Goal: Task Accomplishment & Management: Manage account settings

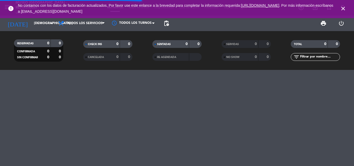
click at [226, 44] on div "SERVIDAS" at bounding box center [235, 44] width 24 height 6
click at [88, 58] on span "CANCELADA" at bounding box center [96, 57] width 16 height 3
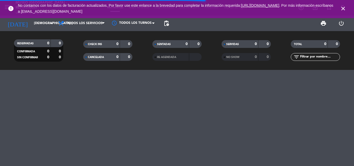
click at [306, 56] on input "text" at bounding box center [320, 57] width 40 height 6
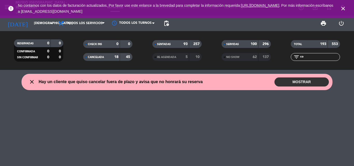
type input "c"
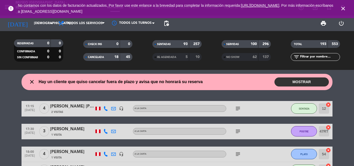
click at [229, 45] on span "SERVIDAS" at bounding box center [232, 44] width 13 height 3
click at [230, 45] on span "SERVIDAS" at bounding box center [232, 44] width 13 height 3
click at [239, 54] on div "NO SHOW" at bounding box center [235, 57] width 24 height 6
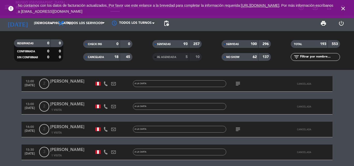
scroll to position [52, 0]
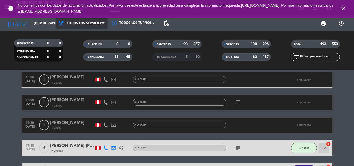
click at [82, 22] on span "Todos los servicios" at bounding box center [85, 24] width 36 height 4
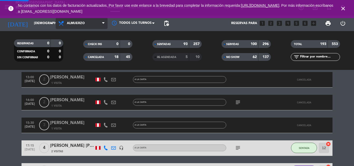
click at [81, 57] on div "menu [GEOGRAPHIC_DATA] - Restaurant viernes 12. septiembre - 15:18 Mis reservas…" at bounding box center [177, 35] width 354 height 70
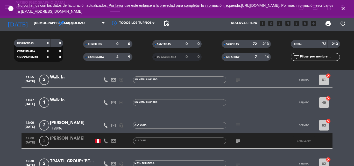
scroll to position [0, 0]
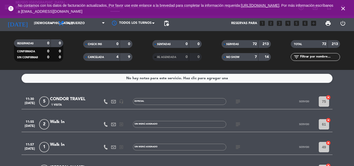
click at [70, 98] on div "CONDOR TRAVEL" at bounding box center [72, 99] width 44 height 7
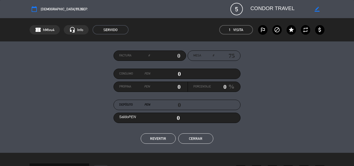
click at [201, 136] on button "Cerrar" at bounding box center [195, 139] width 35 height 10
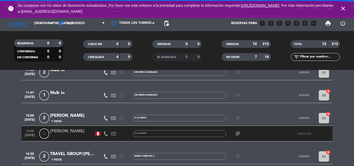
scroll to position [78, 0]
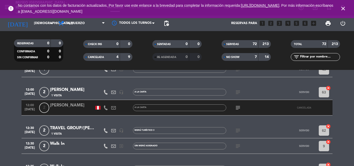
click at [235, 132] on icon "subject" at bounding box center [238, 131] width 6 height 6
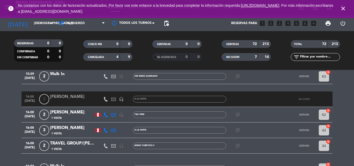
scroll to position [1453, 0]
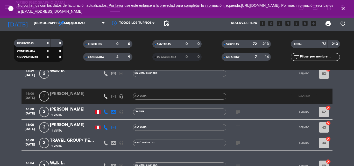
click at [239, 142] on icon "subject" at bounding box center [238, 143] width 6 height 6
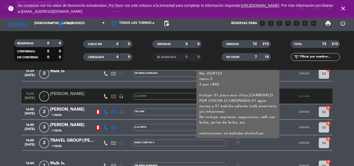
click at [239, 142] on icon "subject" at bounding box center [238, 143] width 6 height 6
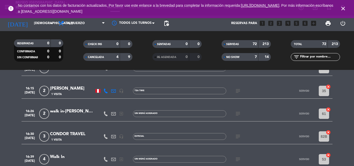
scroll to position [1557, 0]
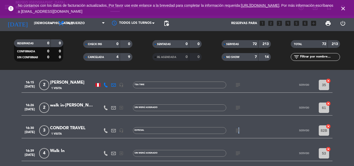
click at [238, 129] on icon "subject" at bounding box center [238, 131] width 6 height 6
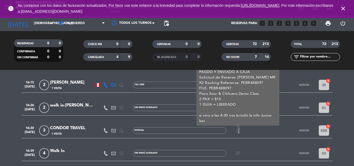
click at [238, 130] on icon "subject" at bounding box center [238, 131] width 6 height 6
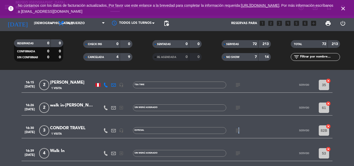
click at [238, 130] on icon "subject" at bounding box center [238, 131] width 6 height 6
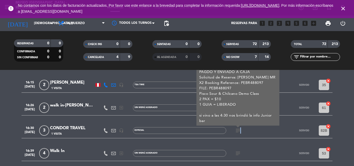
click at [240, 130] on icon "subject" at bounding box center [238, 131] width 6 height 6
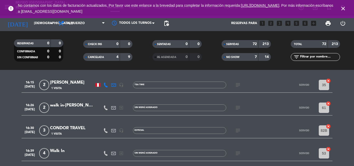
click at [79, 127] on div "CONDOR TRAVEL" at bounding box center [72, 128] width 44 height 7
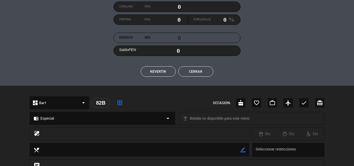
scroll to position [195, 0]
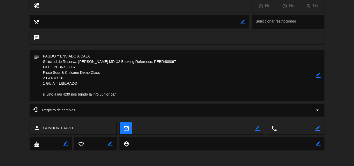
click at [315, 109] on icon "arrow_drop_down" at bounding box center [318, 110] width 6 height 6
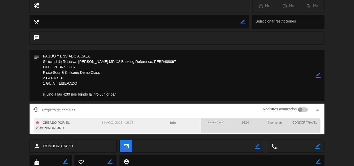
click at [299, 109] on div at bounding box center [300, 110] width 5 height 5
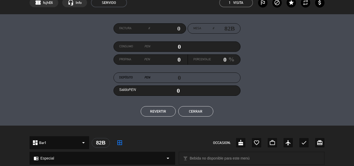
scroll to position [0, 0]
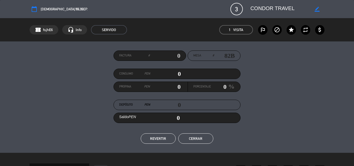
click at [205, 140] on button "Cerrar" at bounding box center [195, 139] width 35 height 10
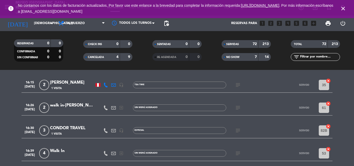
click at [346, 9] on icon "close" at bounding box center [343, 8] width 6 height 6
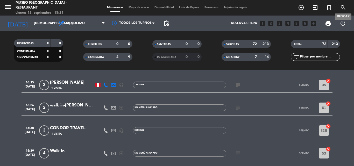
click at [342, 8] on icon "search" at bounding box center [343, 7] width 6 height 6
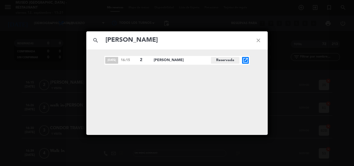
type input "[PERSON_NAME]"
click at [246, 59] on icon "open_in_new" at bounding box center [246, 60] width 6 height 6
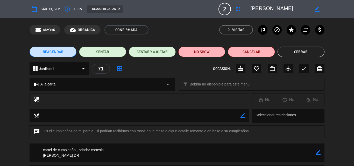
drag, startPoint x: 318, startPoint y: 152, endPoint x: 296, endPoint y: 152, distance: 21.8
click at [318, 152] on icon "border_color" at bounding box center [318, 152] width 5 height 5
drag, startPoint x: 72, startPoint y: 156, endPoint x: 8, endPoint y: 154, distance: 63.9
click at [11, 154] on div "subject" at bounding box center [177, 154] width 354 height 21
type textarea "cartel de cumpleaño , brindar cortesia DECORACION DE [PERSON_NAME] y no enviado…"
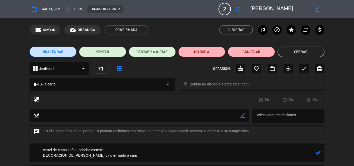
click at [320, 153] on icon at bounding box center [318, 152] width 5 height 5
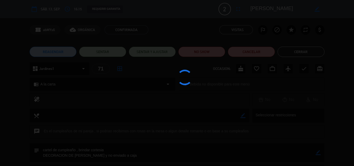
click at [58, 85] on edit-booking-info-modal "calendar_today sáb. 13, sep. access_time 16:15 REQUERIR GARANTÍA 2 [PERSON_NAME…" at bounding box center [177, 83] width 354 height 166
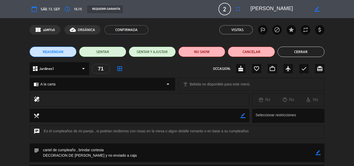
click at [58, 85] on div "chrome_reader_mode A la carta arrow_drop_down" at bounding box center [102, 84] width 145 height 12
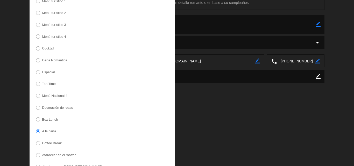
scroll to position [130, 0]
click at [63, 105] on label "Decoración de rosas" at bounding box center [57, 106] width 31 height 3
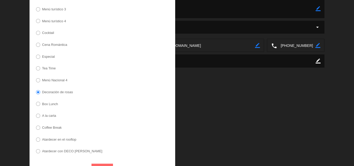
scroll to position [158, 0]
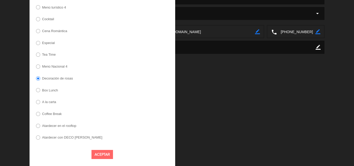
click at [103, 153] on button "Aceptar" at bounding box center [103, 154] width 22 height 9
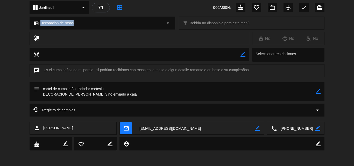
scroll to position [0, 0]
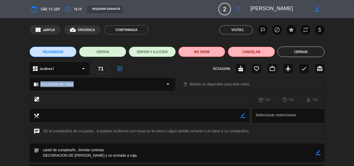
click at [295, 52] on button "Cerrar" at bounding box center [301, 52] width 47 height 10
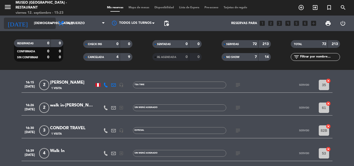
click at [32, 24] on input "[DEMOGRAPHIC_DATA] [DATE]" at bounding box center [53, 23] width 44 height 9
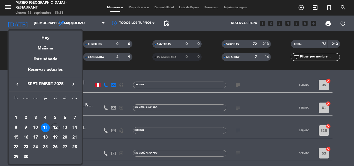
click at [54, 137] on div "19" at bounding box center [55, 137] width 9 height 9
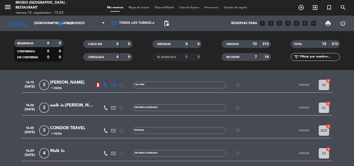
type input "vie. [DATE]"
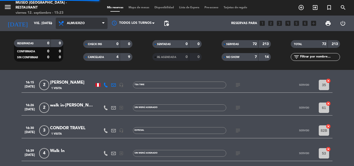
click at [87, 25] on span "Almuerzo" at bounding box center [82, 23] width 52 height 11
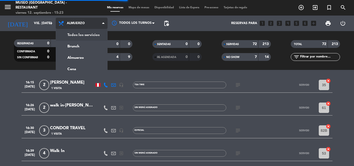
click at [81, 36] on div "menu [GEOGRAPHIC_DATA] - Restaurant viernes 12. septiembre - 15:23 Mis reservas…" at bounding box center [177, 35] width 354 height 70
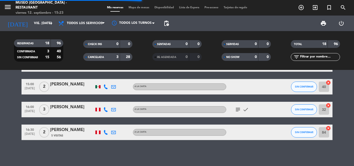
scroll to position [333, 0]
click at [238, 44] on span "SERVIDAS" at bounding box center [232, 44] width 13 height 3
click at [233, 56] on span "NO SHOW" at bounding box center [232, 57] width 13 height 3
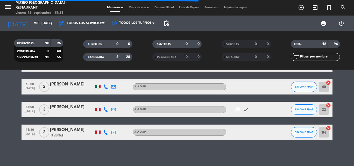
click at [94, 57] on span "CANCELADA" at bounding box center [96, 57] width 16 height 3
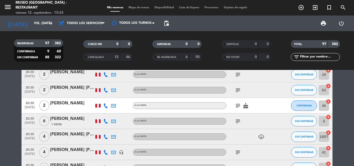
click at [306, 57] on input "text" at bounding box center [320, 57] width 40 height 6
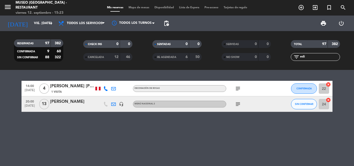
scroll to position [0, 0]
type input "edi"
click at [61, 100] on div "[PERSON_NAME]" at bounding box center [72, 102] width 44 height 7
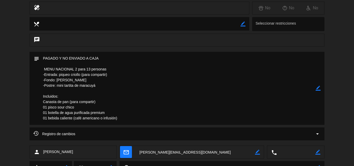
scroll to position [116, 0]
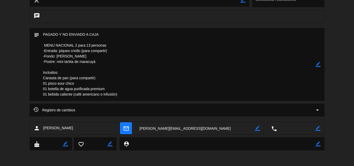
click at [319, 61] on div "border_color" at bounding box center [318, 64] width 5 height 73
click at [319, 65] on icon "border_color" at bounding box center [318, 64] width 5 height 5
click at [66, 33] on textarea at bounding box center [177, 64] width 277 height 73
drag, startPoint x: 121, startPoint y: 93, endPoint x: 38, endPoint y: 45, distance: 96.4
click at [38, 45] on div "subject" at bounding box center [177, 64] width 295 height 73
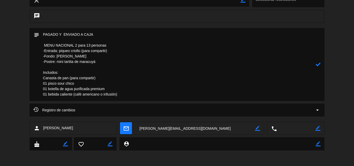
type textarea "PAGADO Y ENVIADO A CAJA MENU NACIONAL 2 para 13 personas -Entrada: piqueo criol…"
click at [316, 65] on icon at bounding box center [318, 64] width 5 height 5
click at [152, 127] on textarea at bounding box center [196, 128] width 120 height 13
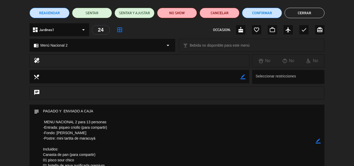
scroll to position [78, 0]
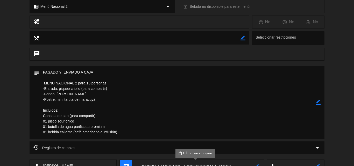
drag, startPoint x: 44, startPoint y: 87, endPoint x: 103, endPoint y: 100, distance: 61.0
click at [103, 100] on textarea at bounding box center [177, 102] width 277 height 73
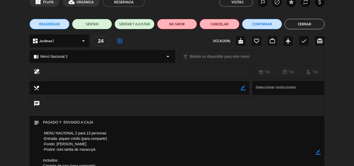
scroll to position [0, 0]
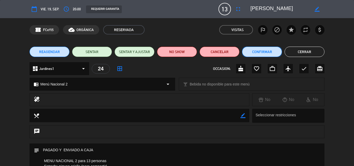
click at [270, 51] on button "Confirmar" at bounding box center [262, 52] width 40 height 10
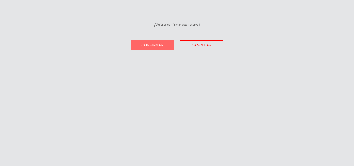
click at [167, 46] on button "Confirmar" at bounding box center [153, 45] width 44 height 10
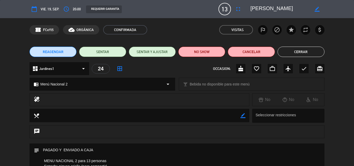
click at [299, 52] on button "Cerrar" at bounding box center [301, 52] width 47 height 10
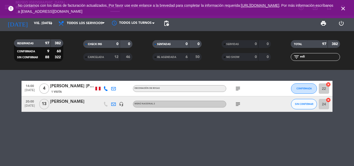
click at [342, 8] on icon "close" at bounding box center [343, 8] width 6 height 6
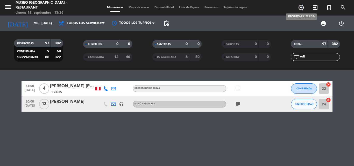
click at [303, 9] on icon "add_circle_outline" at bounding box center [301, 7] width 6 height 6
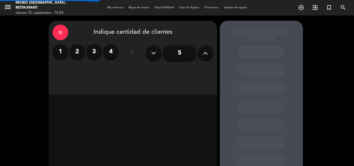
click at [79, 51] on label "2" at bounding box center [78, 52] width 16 height 16
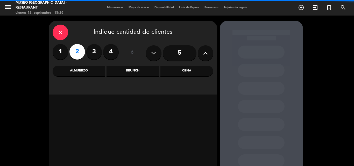
click at [184, 71] on div "Cena" at bounding box center [187, 71] width 53 height 10
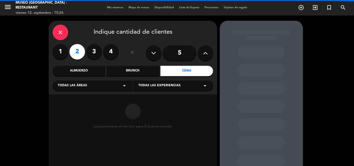
click at [101, 85] on div "Todas las áreas arrow_drop_down" at bounding box center [93, 86] width 80 height 10
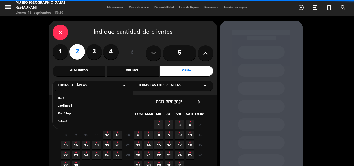
click at [66, 107] on div "Jardines1" at bounding box center [93, 106] width 70 height 5
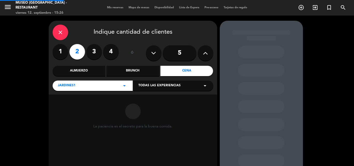
scroll to position [35, 0]
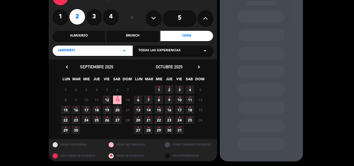
click at [170, 110] on span "16 •" at bounding box center [169, 110] width 9 height 9
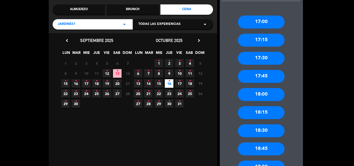
scroll to position [247, 0]
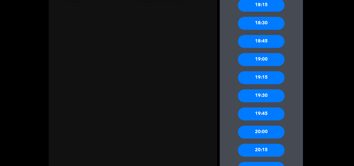
click at [260, 61] on div "19:00" at bounding box center [261, 59] width 47 height 13
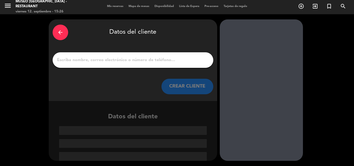
click at [140, 59] on input "1" at bounding box center [133, 60] width 153 height 7
paste input "[PERSON_NAME] [PERSON_NAME] [PERSON_NAME]"
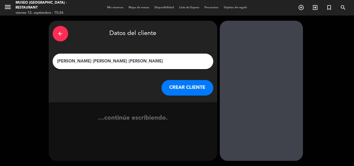
type input "[PERSON_NAME] [PERSON_NAME] [PERSON_NAME]"
click at [185, 90] on button "CREAR CLIENTE" at bounding box center [188, 88] width 52 height 16
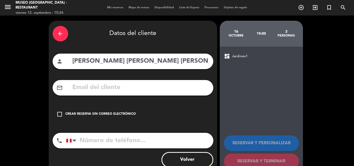
click at [113, 91] on input "text" at bounding box center [141, 87] width 138 height 11
paste input "[EMAIL_ADDRESS][DOMAIN_NAME]"
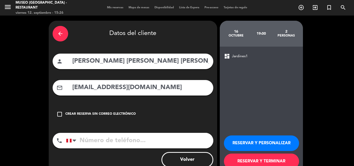
type input "[EMAIL_ADDRESS][DOMAIN_NAME]"
drag, startPoint x: 108, startPoint y: 141, endPoint x: 112, endPoint y: 2, distance: 139.4
click at [107, 141] on input "tel" at bounding box center [139, 141] width 147 height 16
click at [128, 143] on input "tel" at bounding box center [139, 141] width 147 height 16
paste input "944112827"
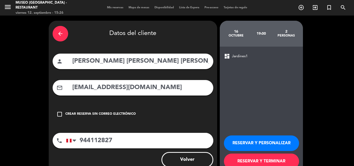
type input "944112827"
click at [252, 137] on button "RESERVAR Y PERSONALIZAR" at bounding box center [261, 144] width 75 height 16
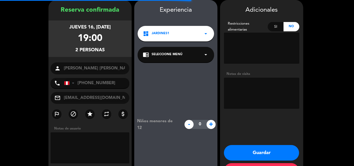
click at [179, 53] on span "Seleccione Menú" at bounding box center [167, 54] width 31 height 5
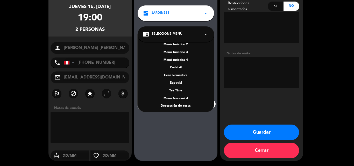
scroll to position [74, 0]
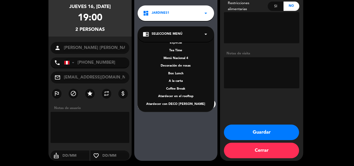
click at [174, 81] on div "A la carta" at bounding box center [176, 81] width 66 height 5
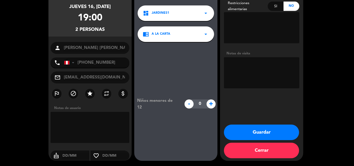
click at [246, 134] on button "Guardar" at bounding box center [261, 133] width 75 height 16
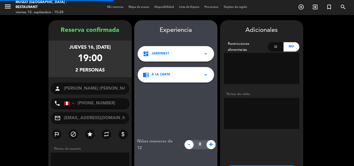
scroll to position [0, 0]
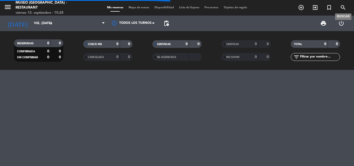
click at [344, 8] on icon "search" at bounding box center [343, 7] width 6 height 6
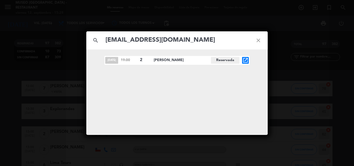
type input "[EMAIL_ADDRESS][DOMAIN_NAME]"
click at [245, 61] on icon "open_in_new" at bounding box center [246, 60] width 6 height 6
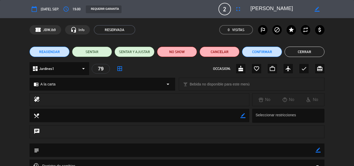
click at [319, 150] on icon "border_color" at bounding box center [318, 150] width 5 height 5
click at [294, 150] on textarea at bounding box center [177, 150] width 277 height 13
type textarea "cartel de aniversario en mesa"
click at [319, 150] on icon at bounding box center [318, 150] width 5 height 5
click at [260, 51] on edit-booking-info-modal "calendar_today [DATE], sep. access_time 19:00 REQUERIR GARANTÍA 2 [PERSON_NAME]…" at bounding box center [177, 83] width 354 height 166
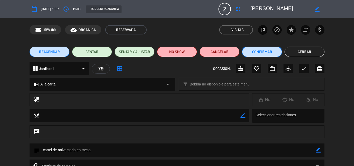
click at [260, 51] on button "Confirmar" at bounding box center [262, 52] width 40 height 10
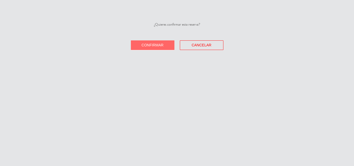
click at [162, 44] on span "Confirmar" at bounding box center [153, 45] width 22 height 4
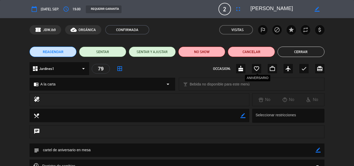
click at [256, 72] on div "favorite_border" at bounding box center [256, 68] width 9 height 9
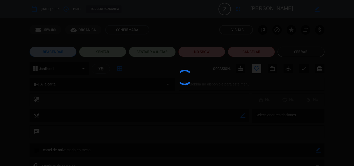
click at [297, 52] on div at bounding box center [177, 83] width 354 height 166
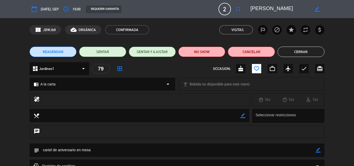
click at [297, 52] on button "Cerrar" at bounding box center [301, 52] width 47 height 10
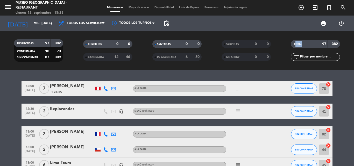
click at [298, 52] on div "TOTAL 97 382" at bounding box center [315, 46] width 69 height 13
click at [343, 7] on icon "search" at bounding box center [343, 7] width 6 height 6
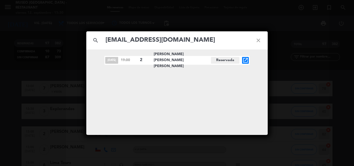
type input "[EMAIL_ADDRESS][DOMAIN_NAME]"
click at [247, 60] on icon "open_in_new" at bounding box center [246, 60] width 6 height 6
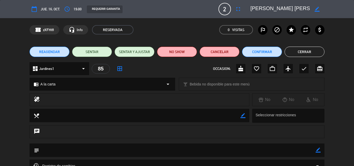
drag, startPoint x: 318, startPoint y: 150, endPoint x: 101, endPoint y: 156, distance: 217.0
click at [318, 150] on icon "border_color" at bounding box center [318, 150] width 5 height 5
click at [98, 151] on textarea at bounding box center [177, 150] width 277 height 13
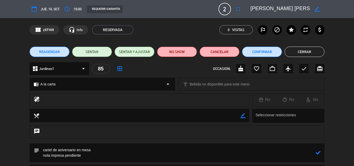
type textarea "cartel de aniversario en mesa nota impresa pendiente"
click at [320, 153] on icon at bounding box center [318, 152] width 5 height 5
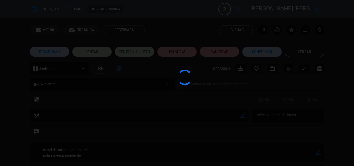
click at [259, 52] on div at bounding box center [177, 83] width 354 height 166
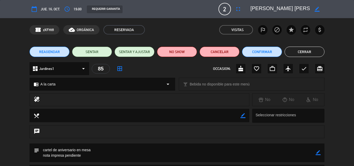
click at [259, 52] on edit-booking-info-modal "calendar_today [DEMOGRAPHIC_DATA] 16, oct. access_time 19:00 REQUERIR GARANTÍA …" at bounding box center [177, 83] width 354 height 166
click at [259, 52] on button "Confirmar" at bounding box center [262, 52] width 40 height 10
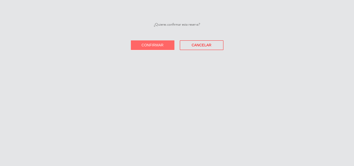
click at [156, 42] on button "Confirmar" at bounding box center [153, 45] width 44 height 10
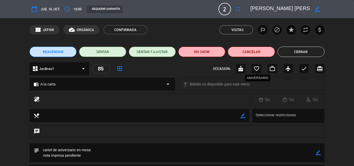
click at [258, 67] on icon "favorite_border" at bounding box center [257, 69] width 6 height 6
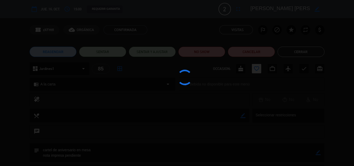
click at [297, 53] on div at bounding box center [177, 83] width 354 height 166
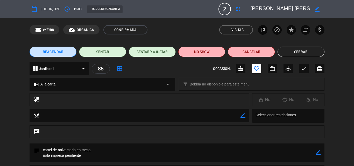
click at [297, 53] on button "Cerrar" at bounding box center [301, 52] width 47 height 10
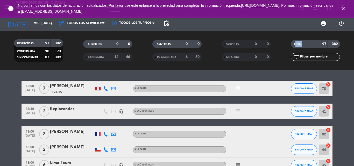
click at [297, 53] on div "TOTAL 97 382" at bounding box center [315, 46] width 69 height 13
